Goal: Task Accomplishment & Management: Manage account settings

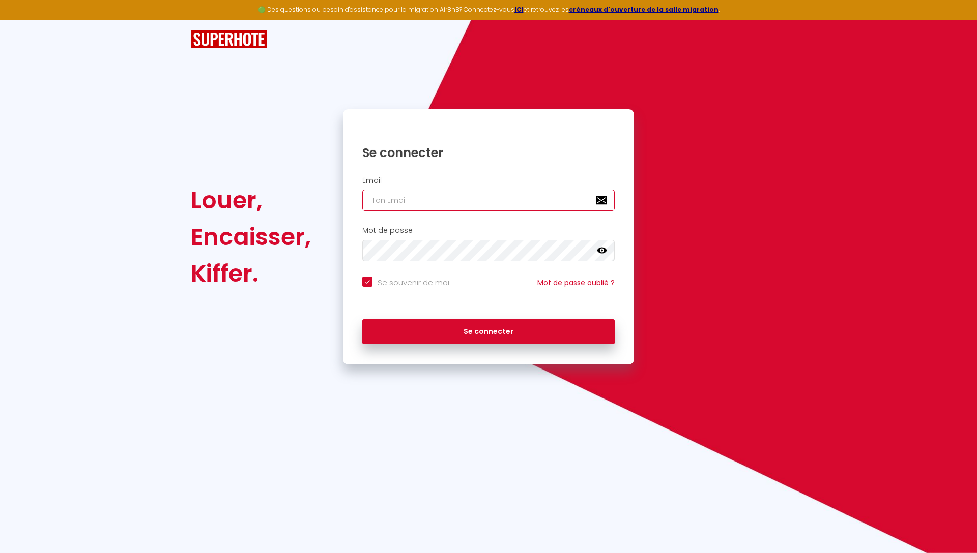
type input "[EMAIL_ADDRESS][DOMAIN_NAME]"
checkbox input "true"
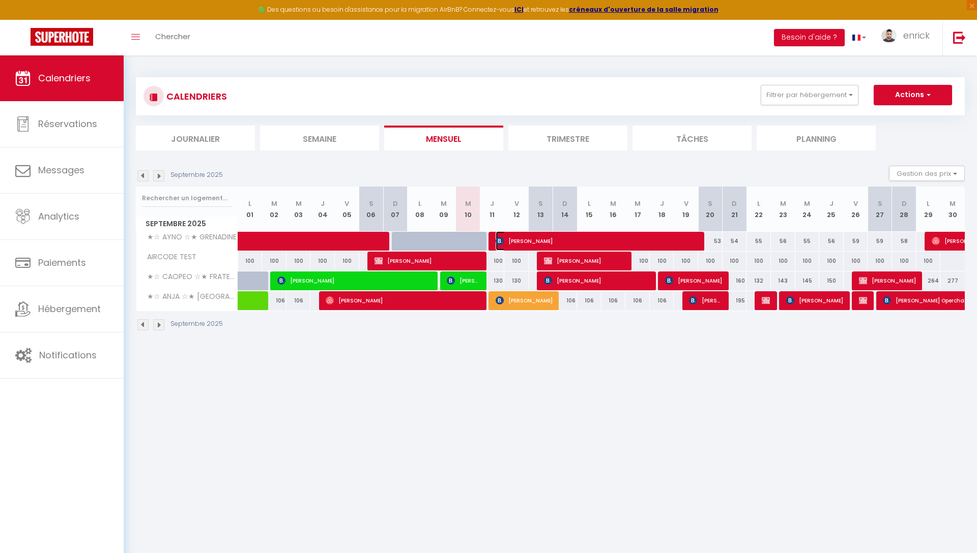
click at [551, 236] on span "[PERSON_NAME]" at bounding box center [596, 240] width 203 height 19
select select "OK"
select select "KO"
select select "0"
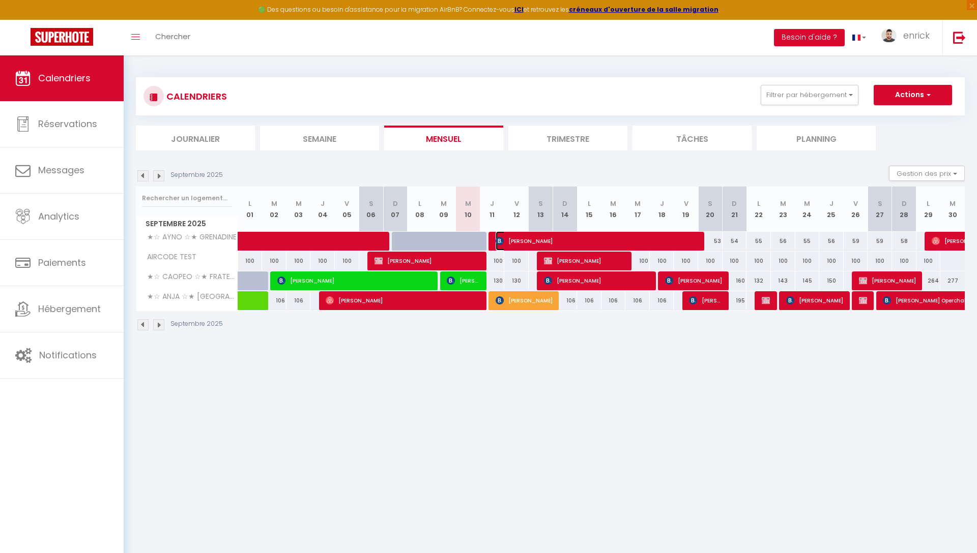
select select "1"
select select
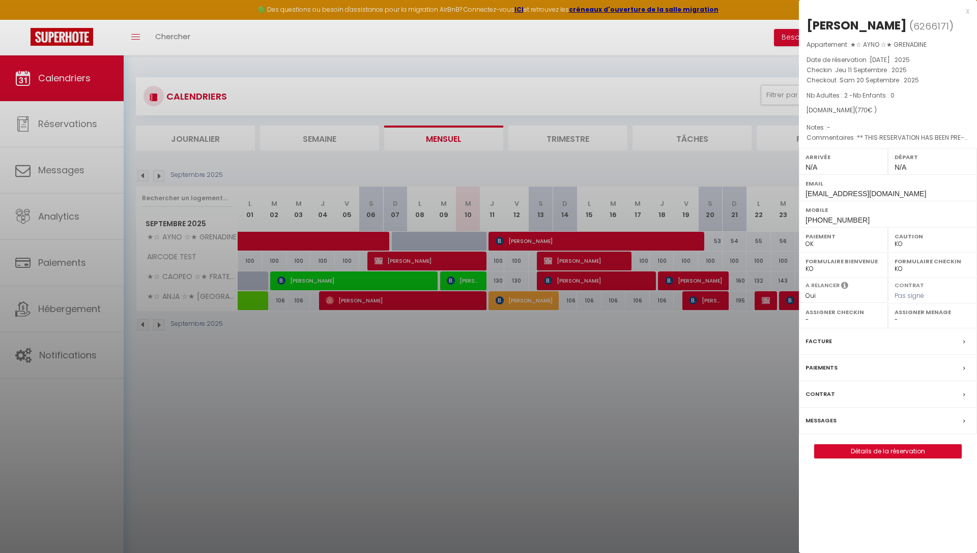
click at [965, 10] on div "x" at bounding box center [884, 11] width 170 height 12
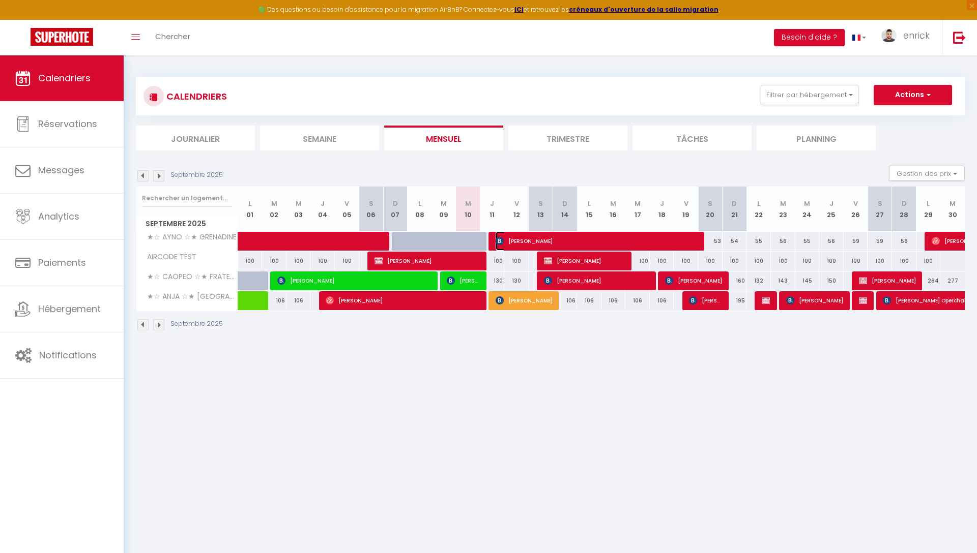
click at [599, 235] on span "[PERSON_NAME]" at bounding box center [596, 240] width 203 height 19
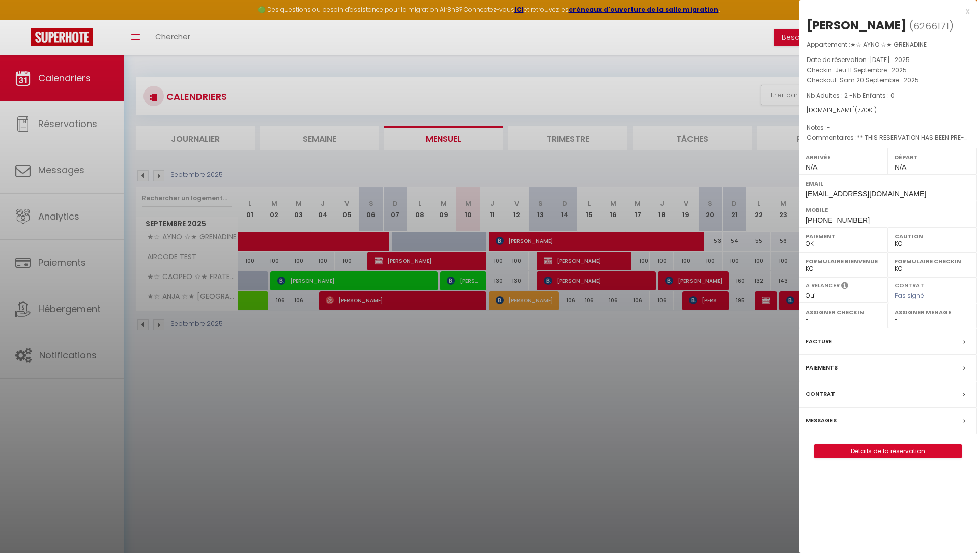
click at [873, 419] on div "Messages" at bounding box center [888, 421] width 178 height 26
click at [873, 419] on div at bounding box center [488, 276] width 977 height 553
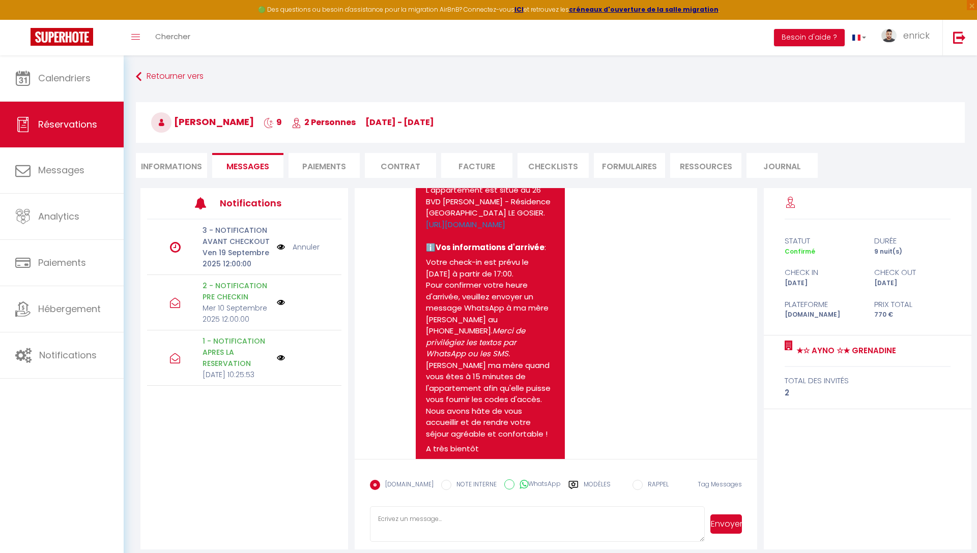
scroll to position [907, 0]
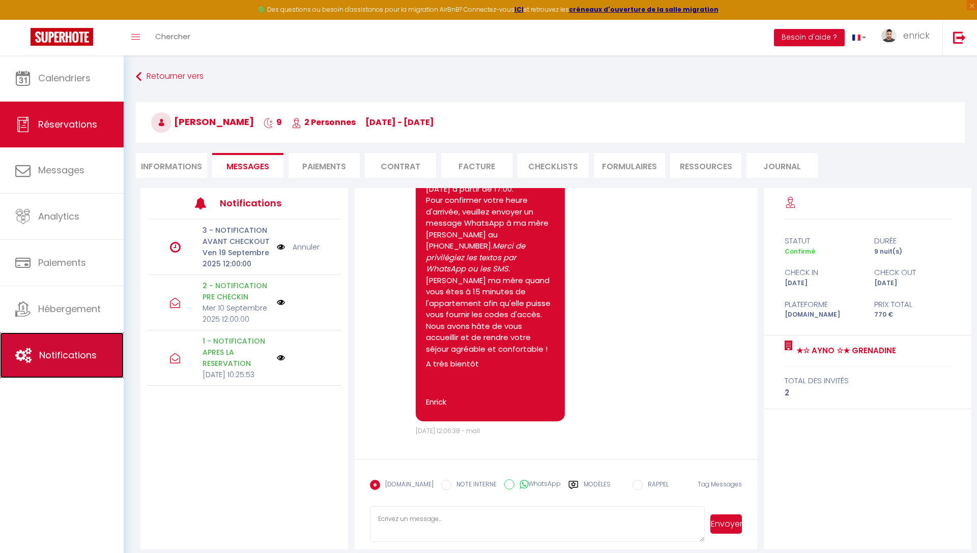
click at [78, 360] on span "Notifications" at bounding box center [67, 355] width 57 height 13
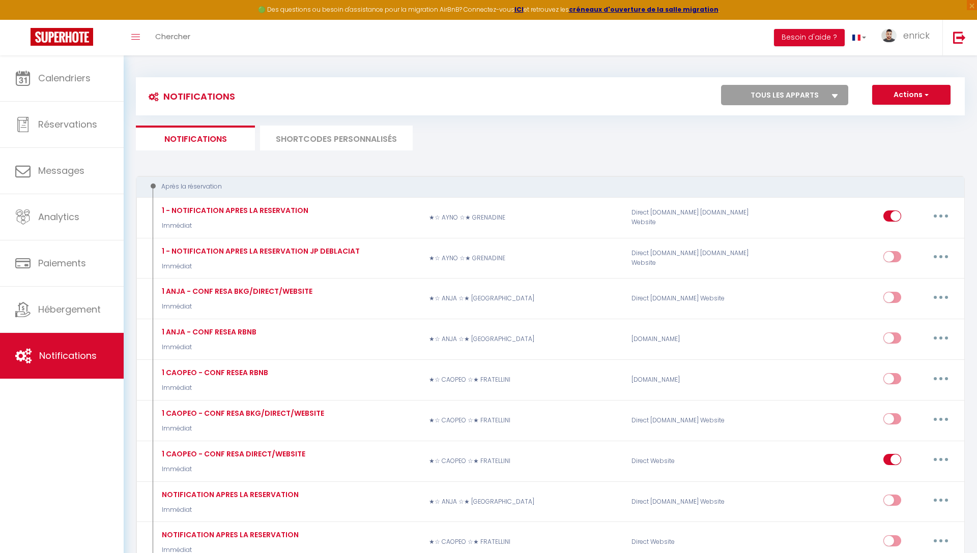
click at [759, 94] on select "Tous les apparts ★☆ AYNO ☆★ GRENADINE ★☆ CAOPEO ☆★ FRATELLINI ★☆ ANJA ☆★ SAINT-…" at bounding box center [784, 95] width 127 height 20
select select "4673"
checkbox input "true"
checkbox input "false"
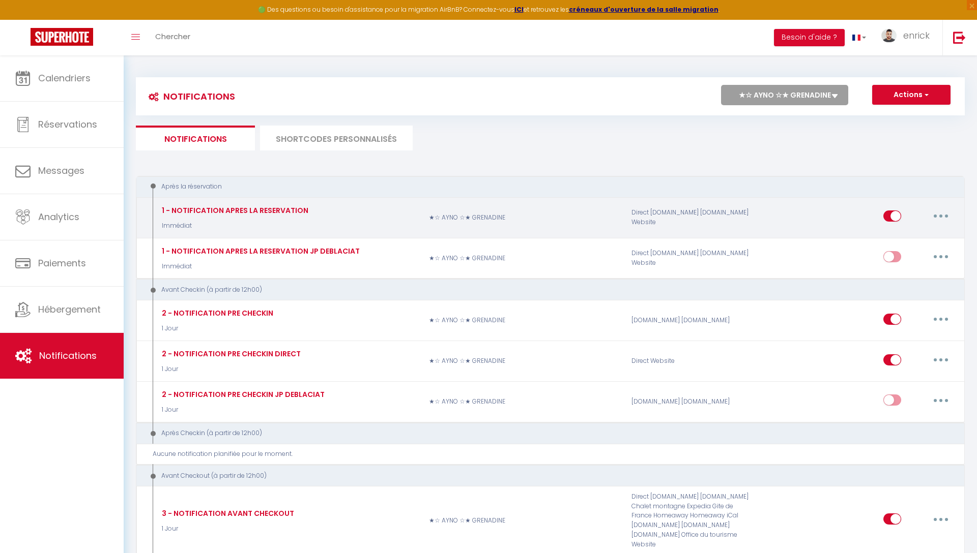
click at [932, 215] on button "button" at bounding box center [940, 216] width 28 height 16
click at [904, 234] on link "Editer" at bounding box center [913, 239] width 75 height 17
type input "1 - NOTIFICATION APRES LA RESERVATION"
select select "Immédiat"
select select "if_booking_is_paid"
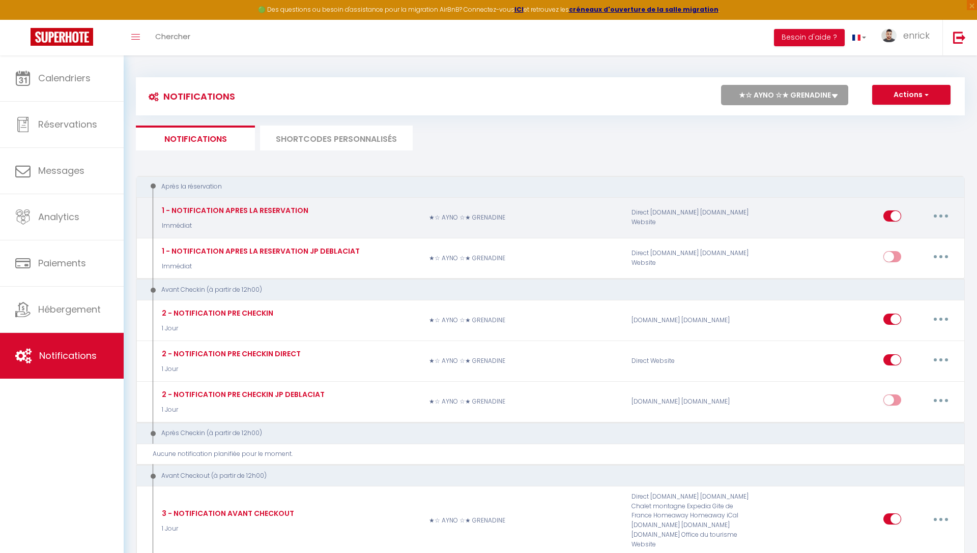
checkbox input "true"
checkbox input "false"
radio input "true"
type input "[RENTAL:NAME] - Confirmation de votre réservation"
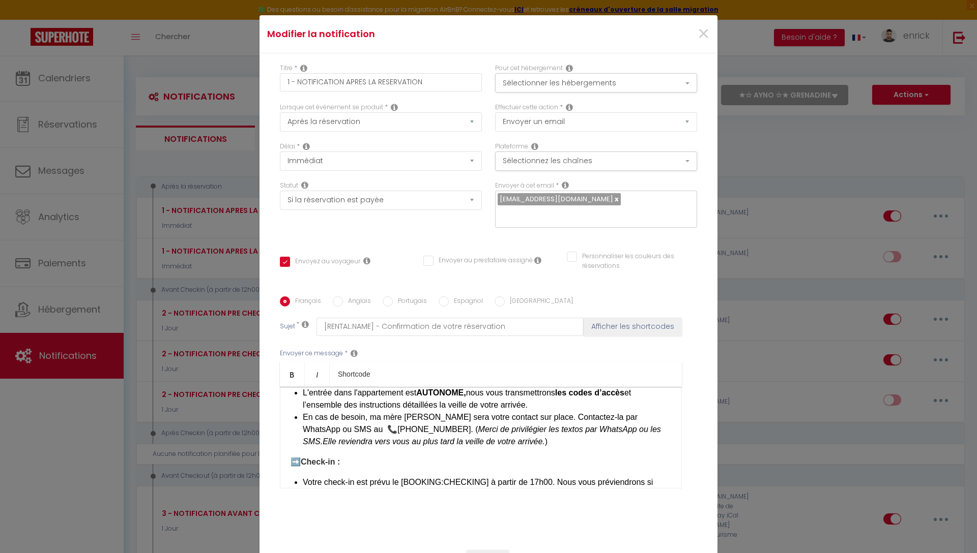
scroll to position [84, 0]
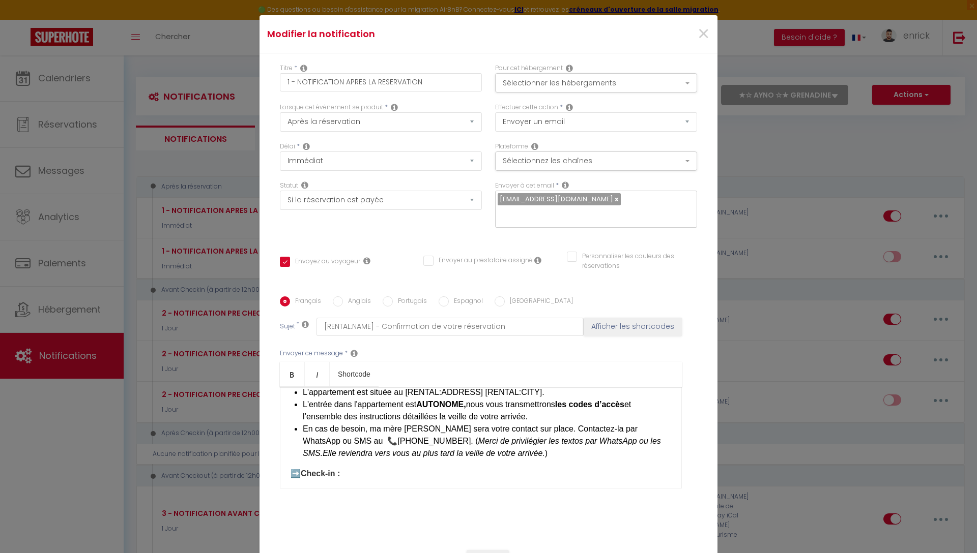
click at [398, 423] on li "​En cas de besoin, ma mère [PERSON_NAME] sera votre contact sur place. ​Contact…" at bounding box center [487, 441] width 368 height 37
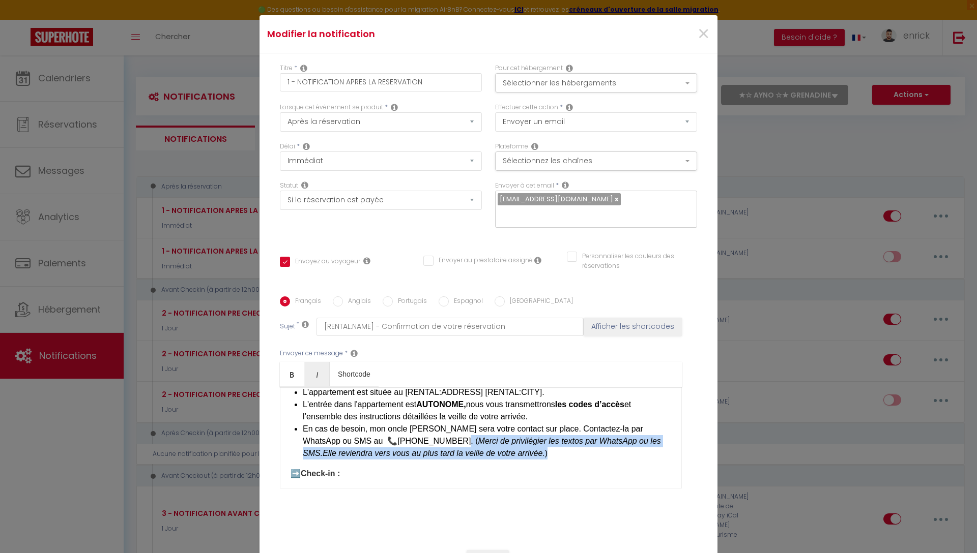
drag, startPoint x: 491, startPoint y: 448, endPoint x: 405, endPoint y: 436, distance: 86.8
click at [405, 435] on li "​En cas de besoin, mon oncle [PERSON_NAME] sera votre contact sur place. ​Conta…" at bounding box center [487, 441] width 368 height 37
click at [495, 447] on li "​En cas de besoin, mon oncle [PERSON_NAME] sera votre contact sur place. ​Conta…" at bounding box center [487, 441] width 368 height 37
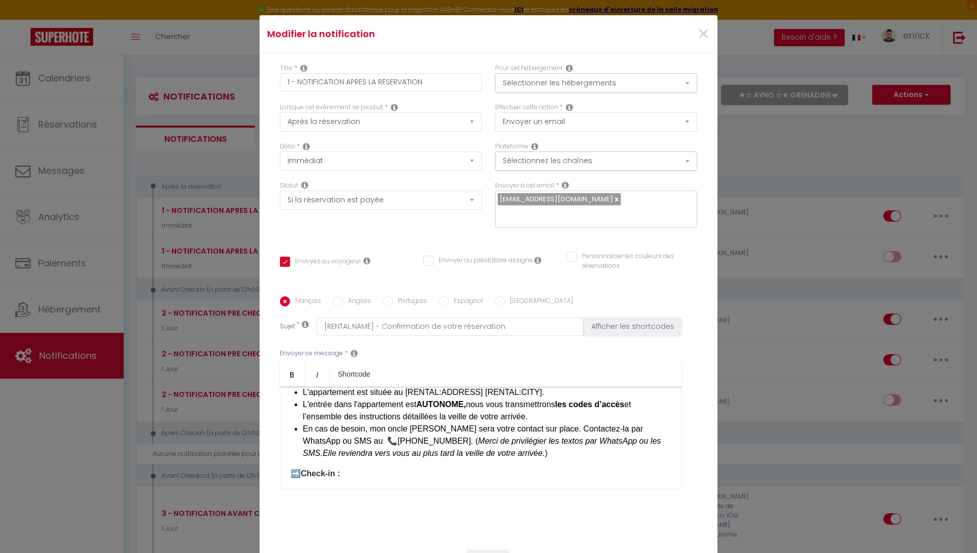
click at [375, 436] on li "​En cas de besoin, mon oncle [PERSON_NAME] sera votre contact sur place. ​Conta…" at bounding box center [487, 441] width 368 height 37
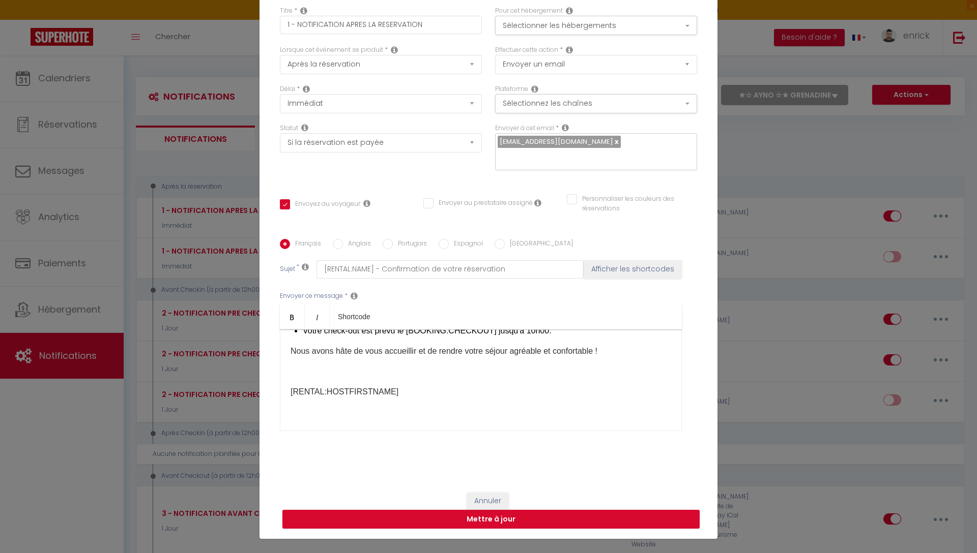
scroll to position [58, 0]
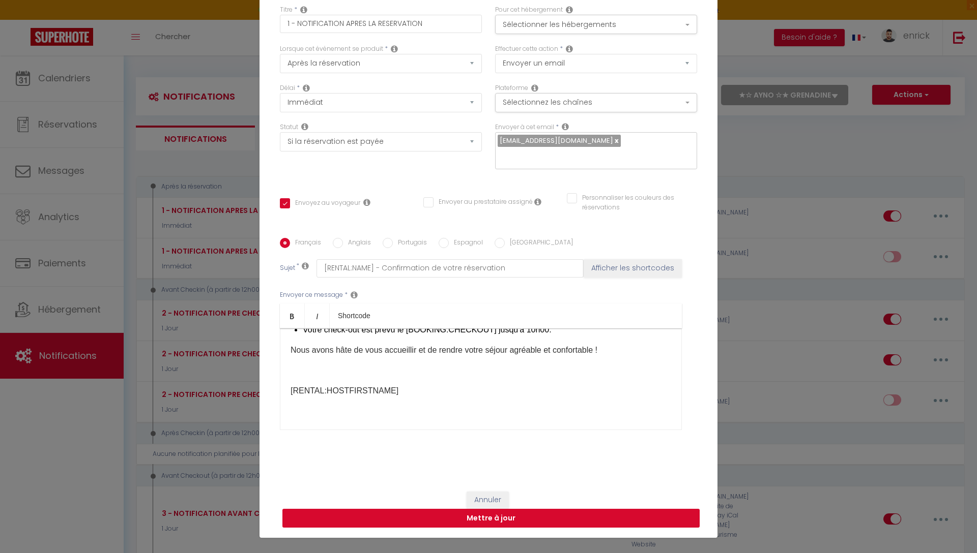
click at [490, 512] on button "Mettre à jour" at bounding box center [490, 518] width 417 height 19
checkbox input "true"
checkbox input "false"
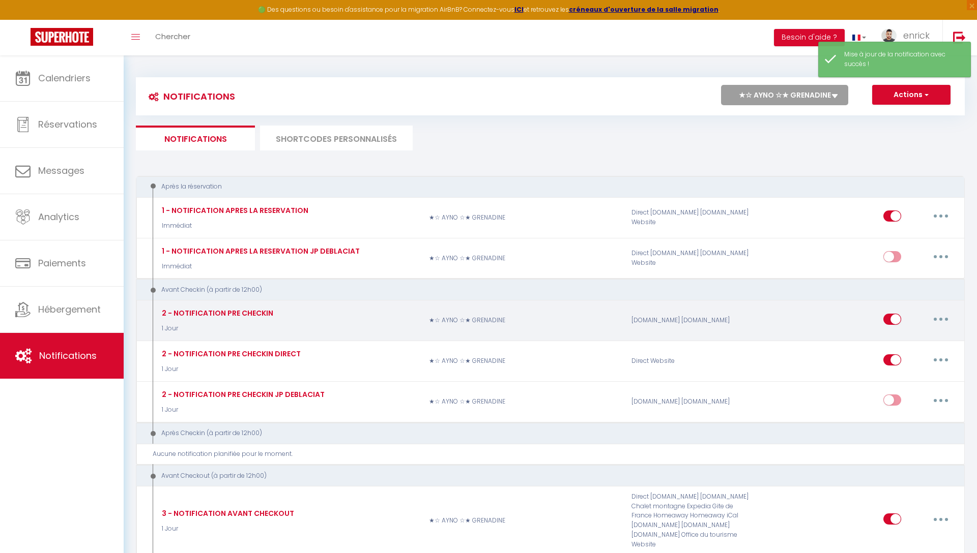
click at [934, 320] on button "button" at bounding box center [940, 319] width 28 height 16
click at [904, 338] on link "Editer" at bounding box center [913, 342] width 75 height 17
type input "2 - NOTIFICATION PRE CHECKIN"
select select "1 Jour"
select select "if_booking_is_paid"
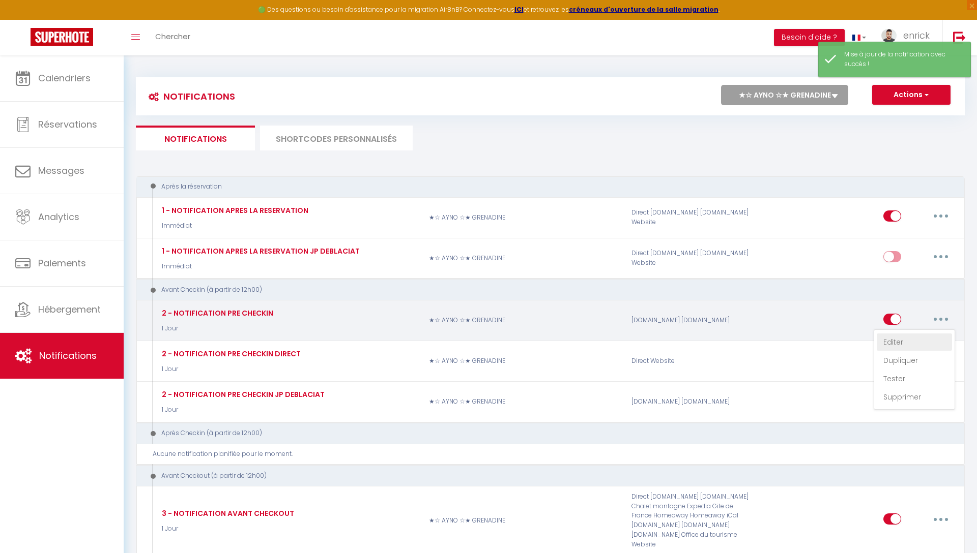
checkbox input "true"
checkbox input "false"
radio input "true"
type input "Procédure pour le checkin - [RENTAL:NAME]"
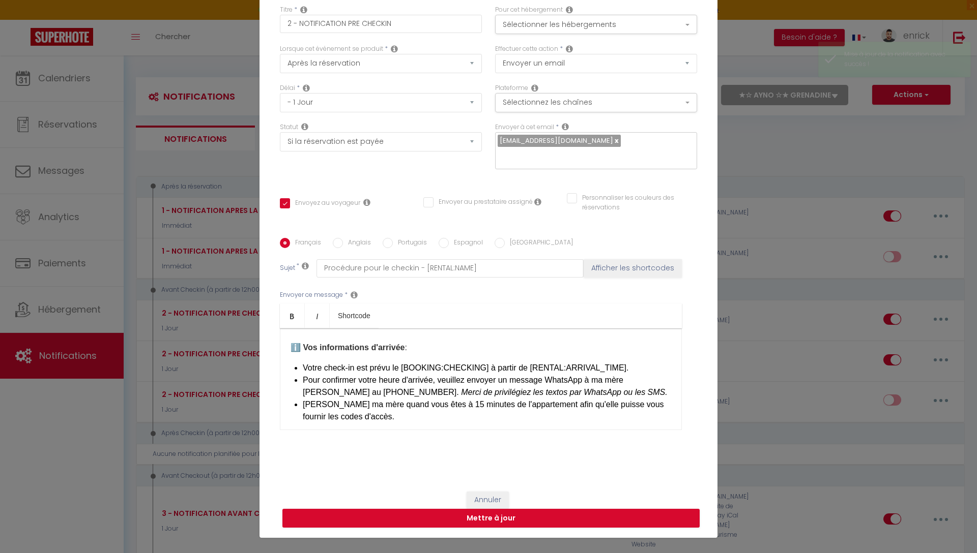
scroll to position [99, 0]
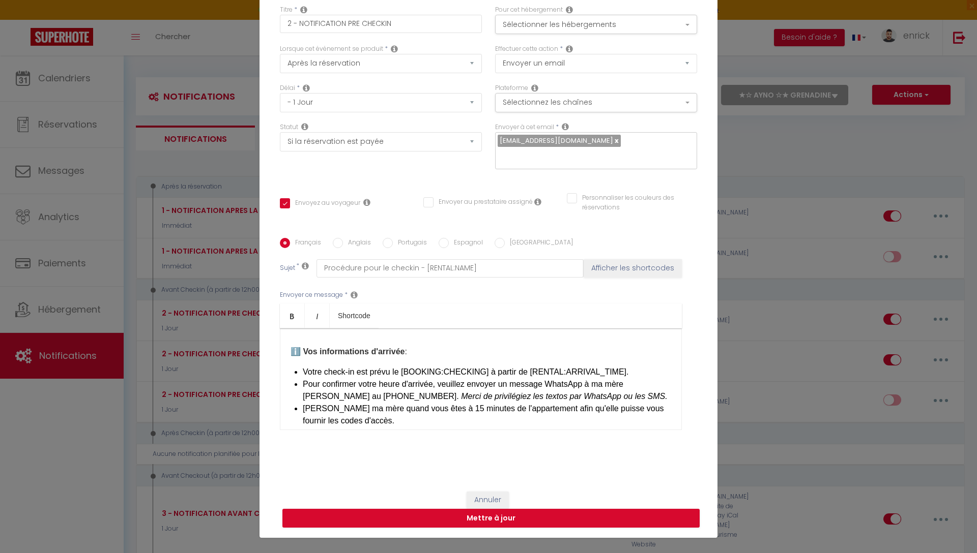
click at [349, 393] on li "Pour confirmer votre heure d'arrivée, veuillez envoyer un message WhatsApp à ma…" at bounding box center [487, 390] width 368 height 24
click at [610, 379] on li "Pour confirmer votre heure d'arrivée, veuillez envoyer un message WhatsApp à ma…" at bounding box center [487, 390] width 368 height 24
click at [358, 389] on li "Pour confirmer votre heure d'arrivée, veuillez envoyer un message WhatsApp à ma…" at bounding box center [487, 390] width 368 height 24
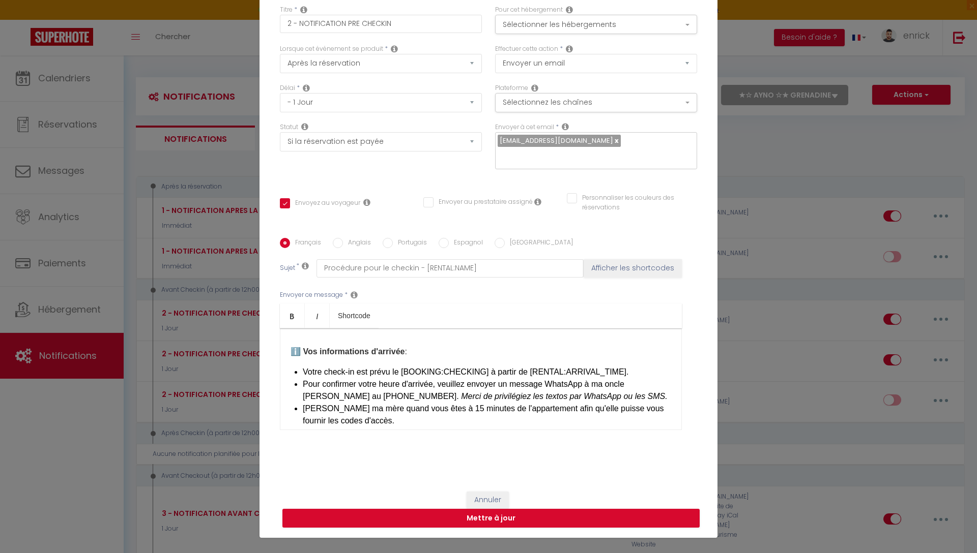
click at [358, 389] on li "Pour confirmer votre heure d'arrivée, veuillez envoyer un message WhatsApp à ma…" at bounding box center [487, 390] width 368 height 24
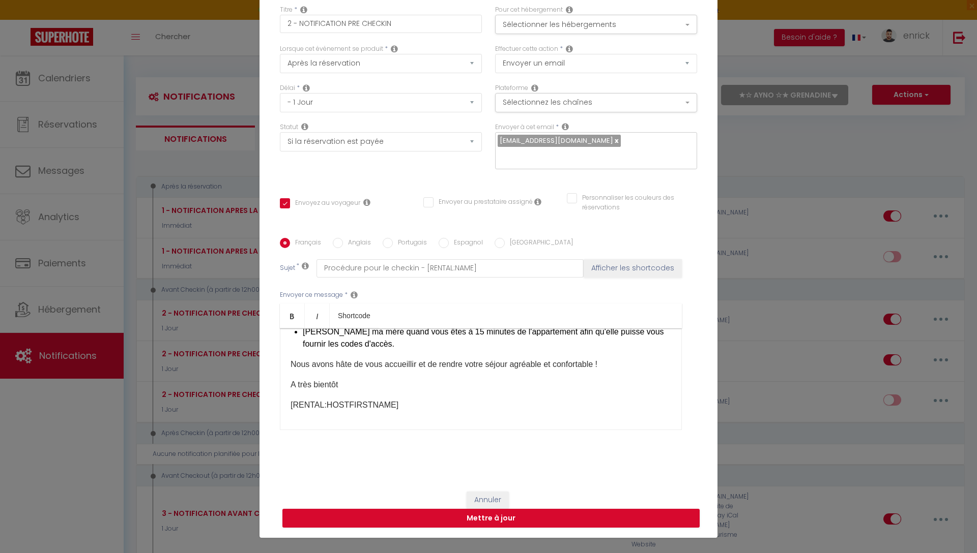
scroll to position [178, 0]
click at [454, 514] on button "Mettre à jour" at bounding box center [490, 518] width 417 height 19
checkbox input "true"
checkbox input "false"
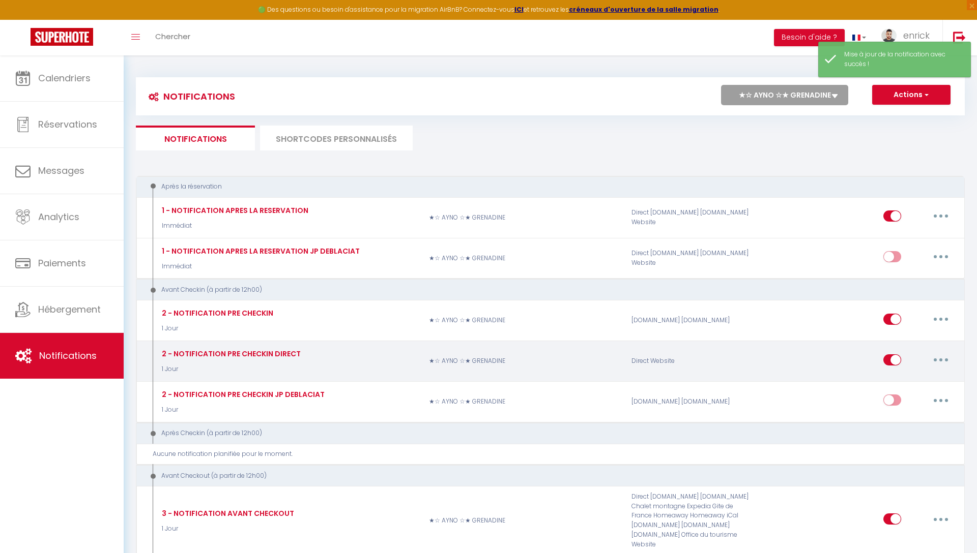
click at [936, 361] on button "button" at bounding box center [940, 360] width 28 height 16
click at [909, 378] on link "Editer" at bounding box center [913, 382] width 75 height 17
type input "2 - NOTIFICATION PRE CHECKIN DIRECT"
select select "1 Jour"
select select "if_booking_is_paid"
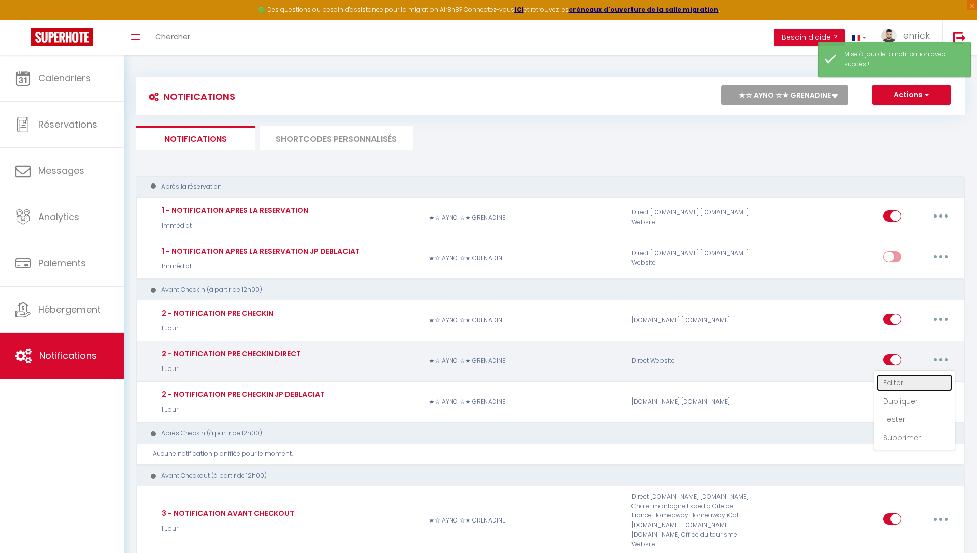
checkbox input "true"
checkbox input "false"
radio input "true"
type input "Procédure pour le checkin - [RENTAL:NAME]"
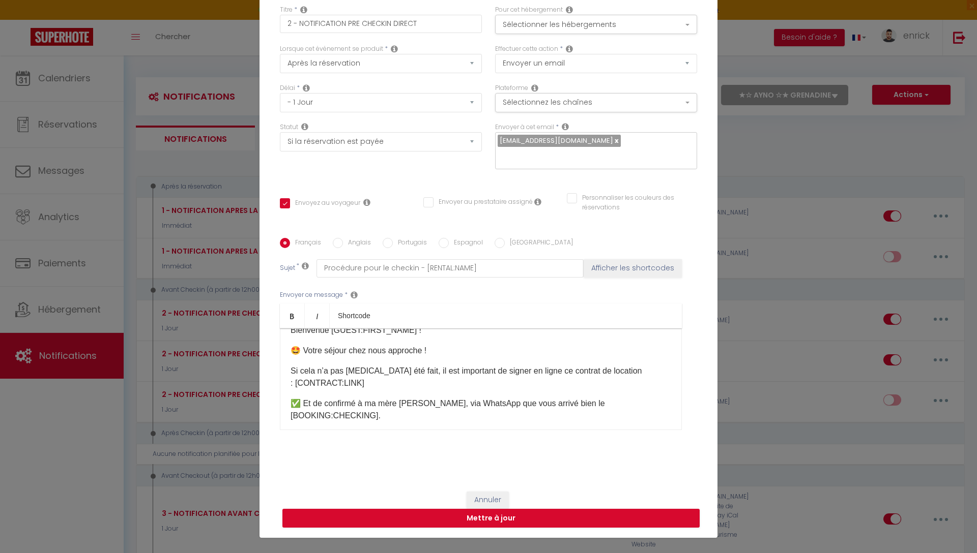
scroll to position [42, 0]
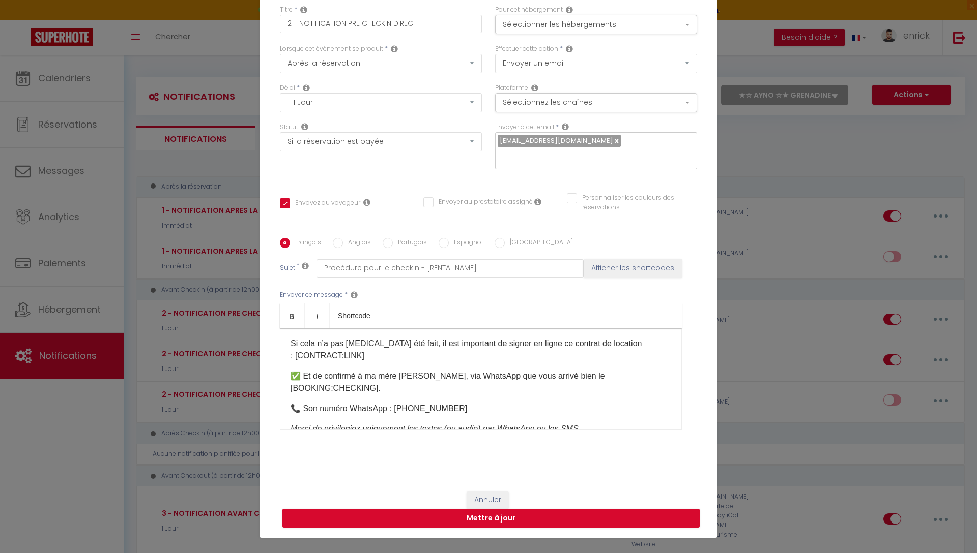
click at [439, 403] on p "📞 ​Son numéro WhatsApp : [PHONE_NUMBER]" at bounding box center [480, 409] width 380 height 12
click at [430, 403] on p "📞 ​Son numéro WhatsApp : [PHONE_NUMBER]" at bounding box center [480, 409] width 380 height 12
click at [450, 403] on p "📞 ​Son numéro WhatsApp : [PHONE_NUMBER]" at bounding box center [480, 409] width 380 height 12
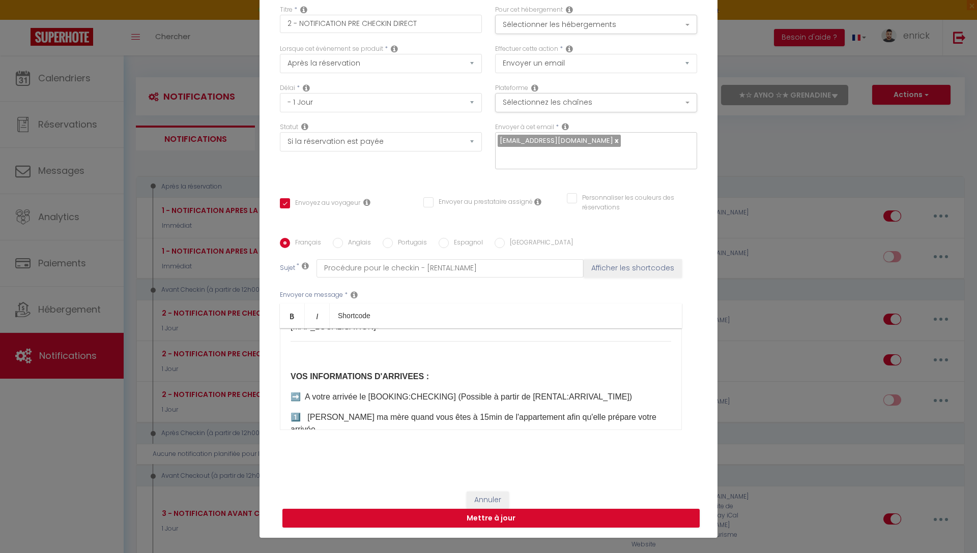
scroll to position [362, 0]
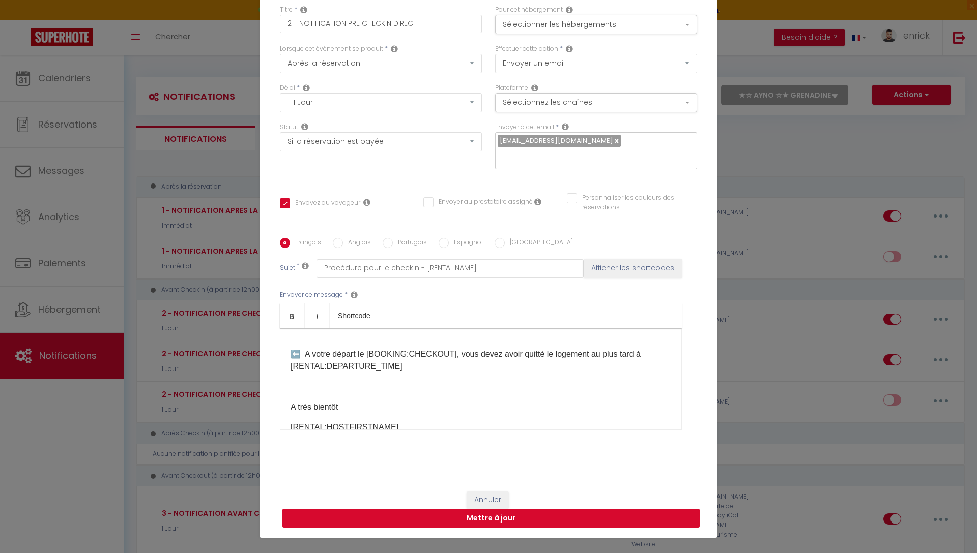
click at [487, 509] on button "Mettre à jour" at bounding box center [490, 518] width 417 height 19
checkbox input "true"
checkbox input "false"
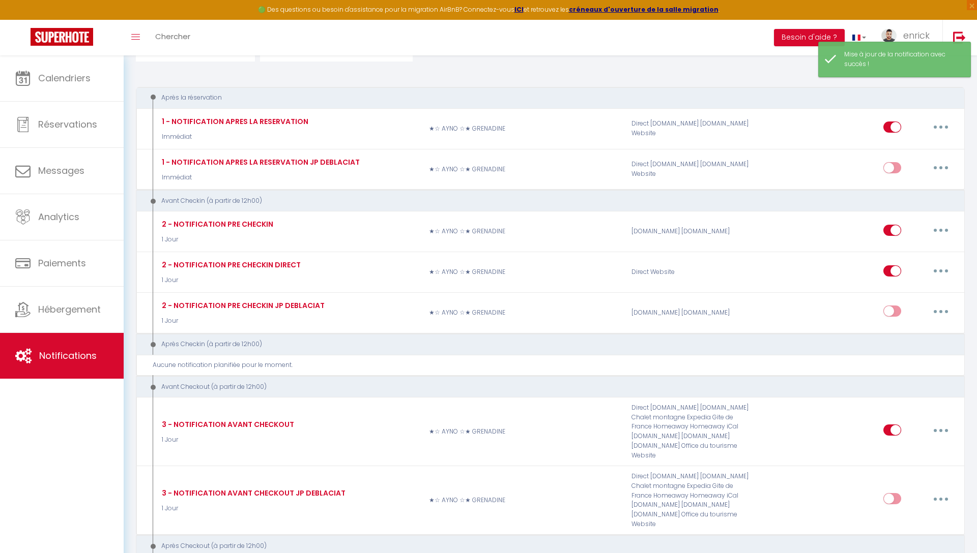
scroll to position [91, 0]
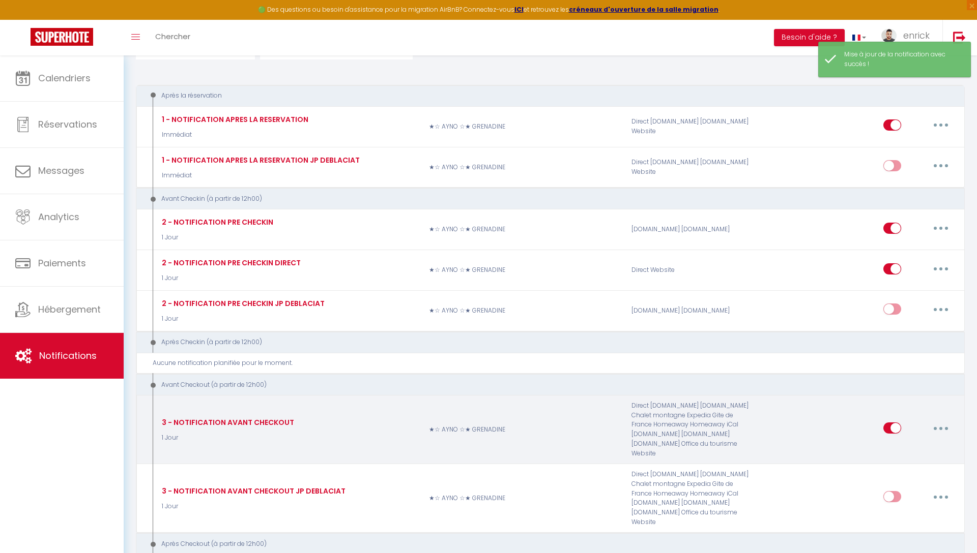
click at [950, 427] on button "button" at bounding box center [940, 428] width 28 height 16
click at [922, 443] on link "Editer" at bounding box center [913, 451] width 75 height 17
type input "3 - NOTIFICATION AVANT CHECKOUT"
select select "4"
select select "1 Jour"
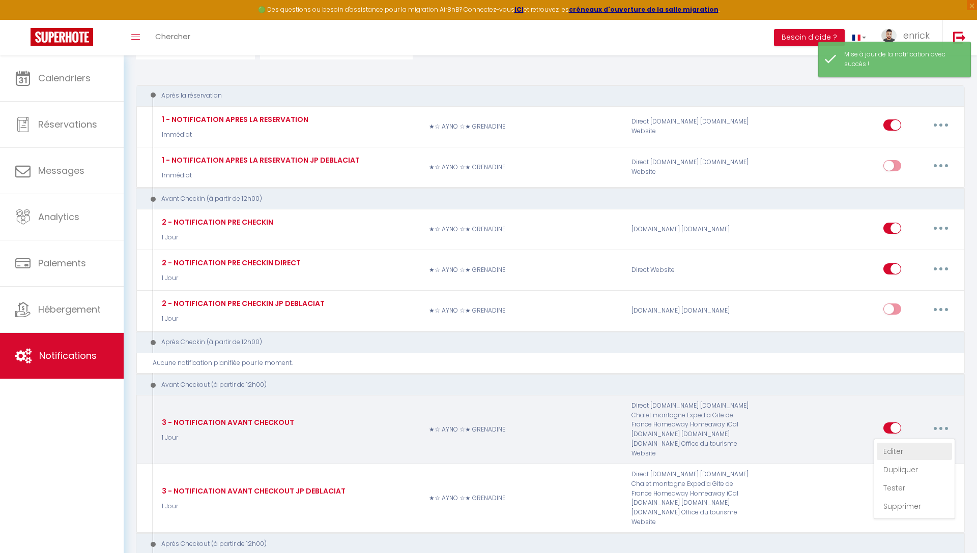
select select "if_booking_is_paid"
checkbox input "true"
checkbox input "false"
radio input "true"
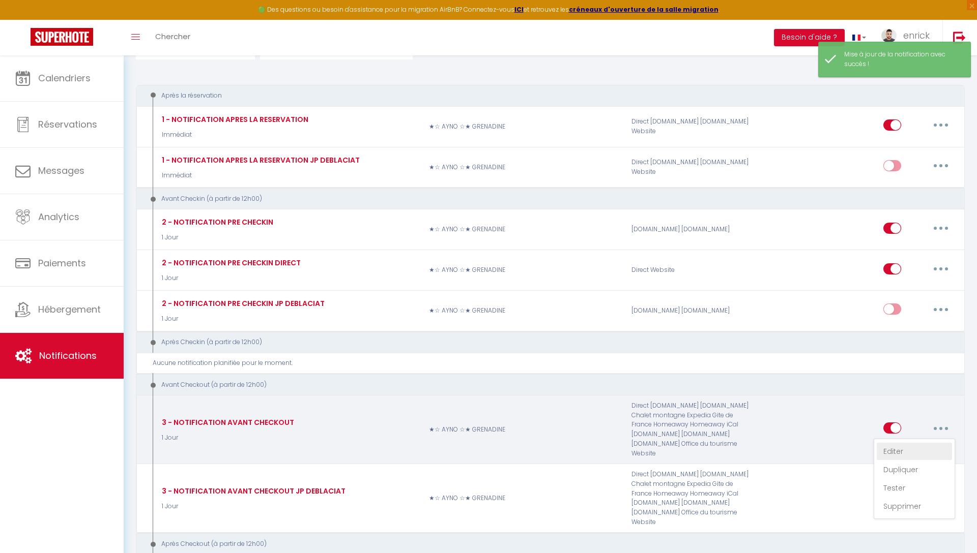
type input "Procédure pour le checkout - [RENTAL:NAME]"
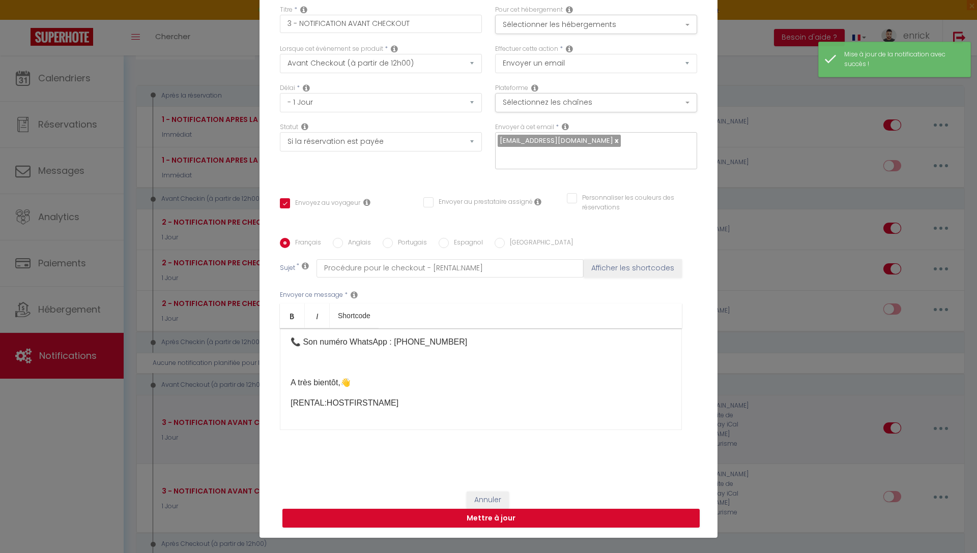
scroll to position [146, 0]
click at [457, 336] on p "📞 ​Son numéro WhatsApp : [PHONE_NUMBER]" at bounding box center [480, 342] width 380 height 12
click at [504, 515] on button "Mettre à jour" at bounding box center [490, 518] width 417 height 19
checkbox input "true"
checkbox input "false"
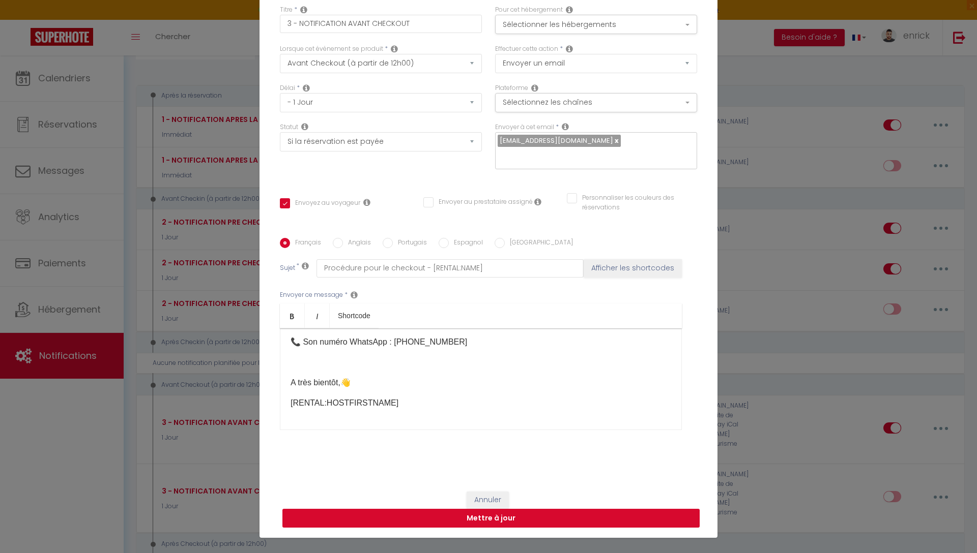
checkbox input "false"
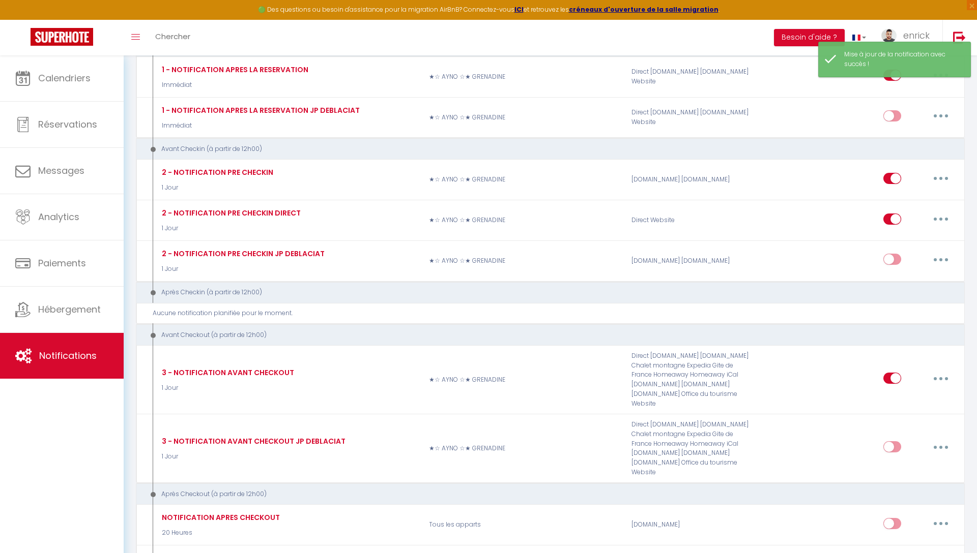
scroll to position [0, 0]
